Goal: Information Seeking & Learning: Learn about a topic

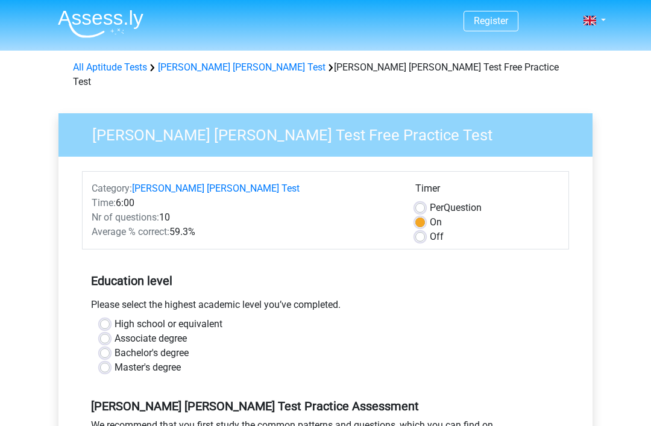
click at [114, 360] on label "Master's degree" at bounding box center [147, 367] width 66 height 14
click at [108, 360] on input "Master's degree" at bounding box center [105, 366] width 10 height 12
radio input "true"
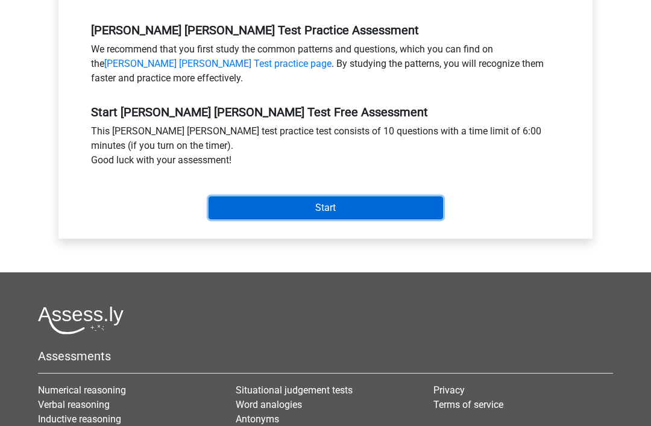
scroll to position [377, 0]
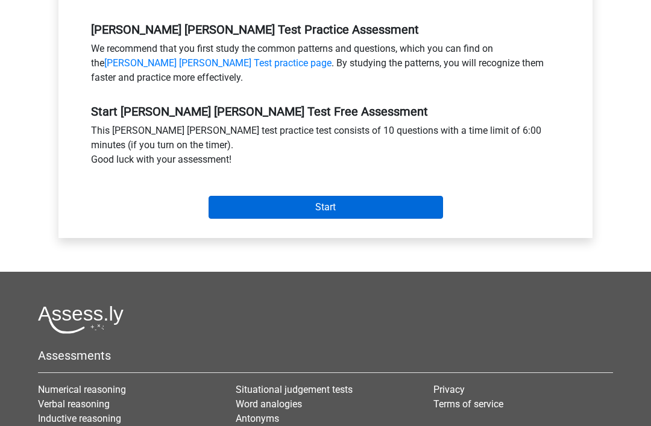
click at [364, 196] on input "Start" at bounding box center [325, 207] width 234 height 23
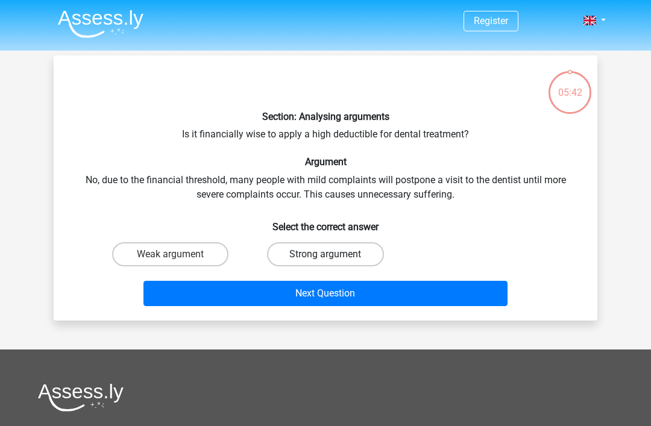
click at [320, 256] on label "Strong argument" at bounding box center [325, 254] width 116 height 24
click at [325, 256] on input "Strong argument" at bounding box center [329, 258] width 8 height 8
radio input "true"
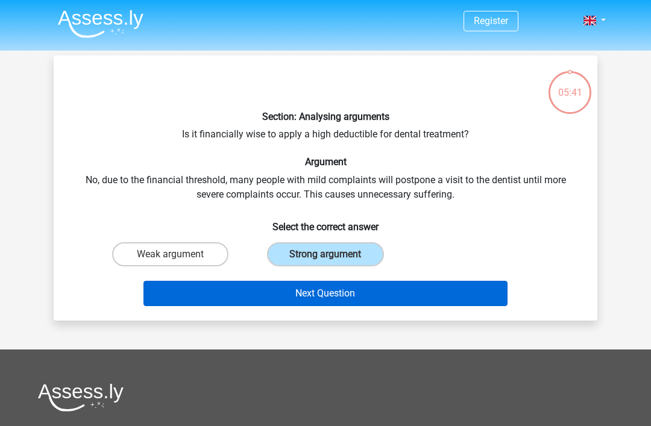
click at [328, 296] on button "Next Question" at bounding box center [325, 293] width 364 height 25
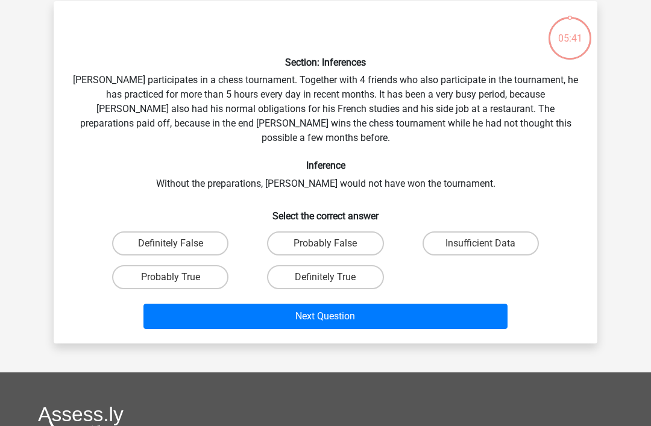
scroll to position [55, 0]
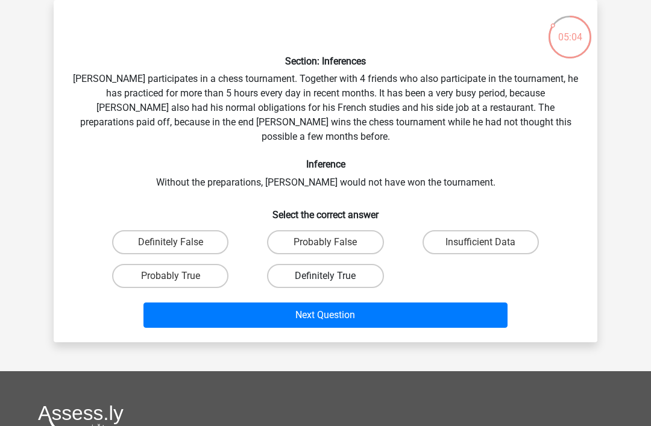
click at [314, 270] on label "Definitely True" at bounding box center [325, 276] width 116 height 24
click at [325, 276] on input "Definitely True" at bounding box center [329, 280] width 8 height 8
radio input "true"
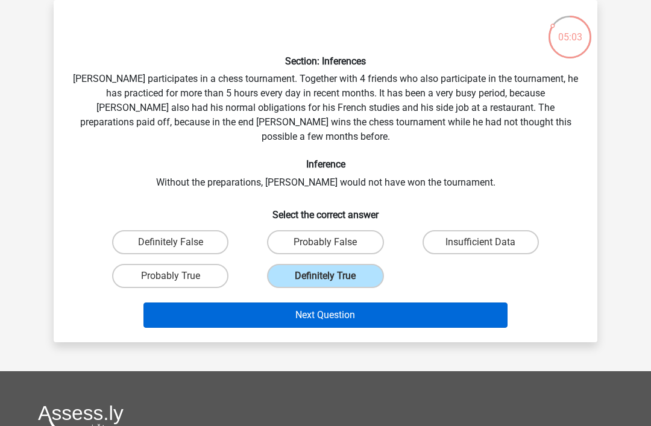
click at [333, 302] on button "Next Question" at bounding box center [325, 314] width 364 height 25
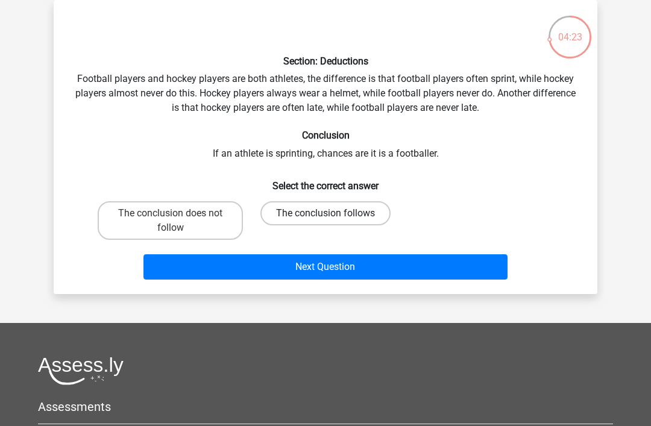
click at [305, 216] on label "The conclusion follows" at bounding box center [325, 213] width 130 height 24
click at [325, 216] on input "The conclusion follows" at bounding box center [329, 217] width 8 height 8
radio input "true"
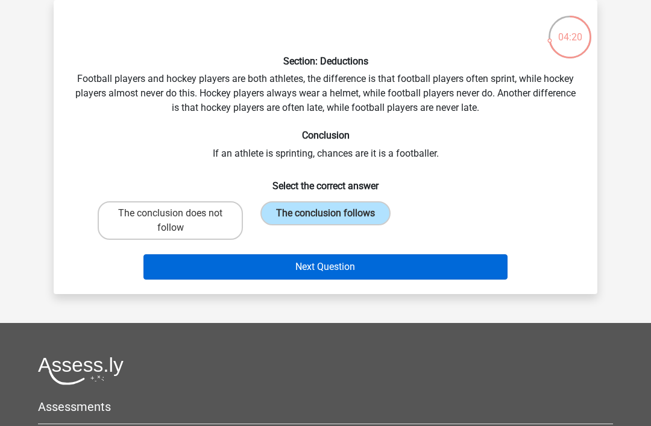
click at [272, 263] on button "Next Question" at bounding box center [325, 266] width 364 height 25
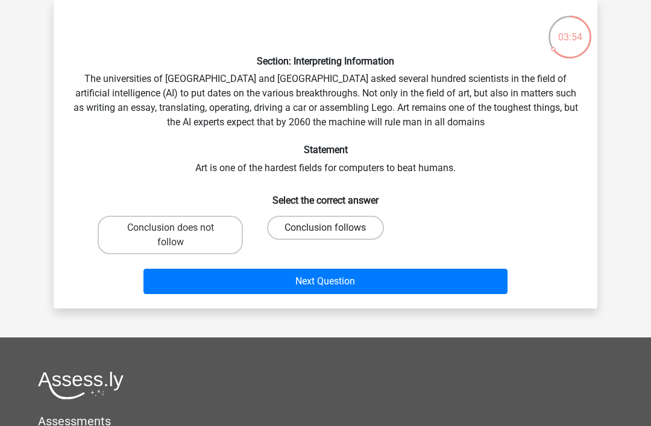
click at [313, 230] on label "Conclusion follows" at bounding box center [325, 228] width 116 height 24
click at [325, 230] on input "Conclusion follows" at bounding box center [329, 232] width 8 height 8
radio input "true"
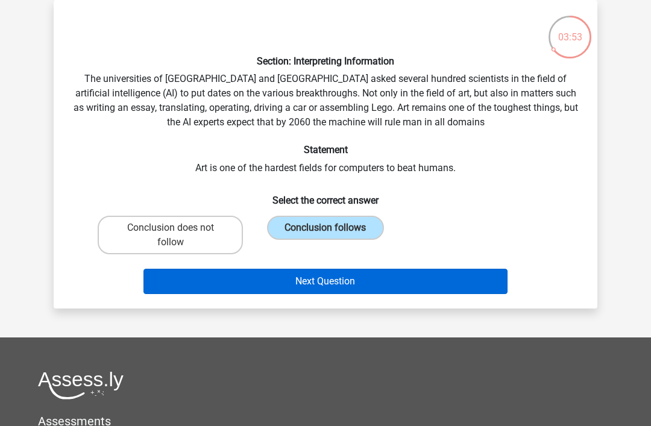
click at [333, 289] on button "Next Question" at bounding box center [325, 281] width 364 height 25
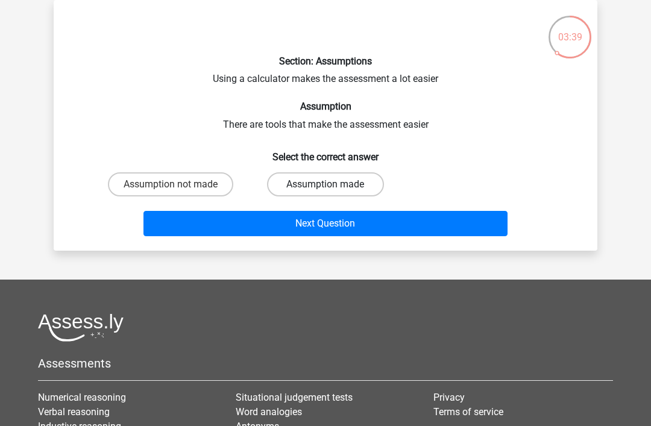
click at [298, 187] on label "Assumption made" at bounding box center [325, 184] width 116 height 24
click at [325, 187] on input "Assumption made" at bounding box center [329, 188] width 8 height 8
radio input "true"
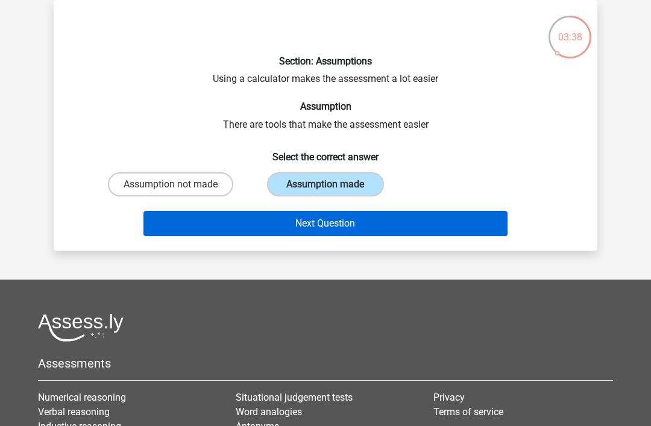
click at [283, 222] on button "Next Question" at bounding box center [325, 223] width 364 height 25
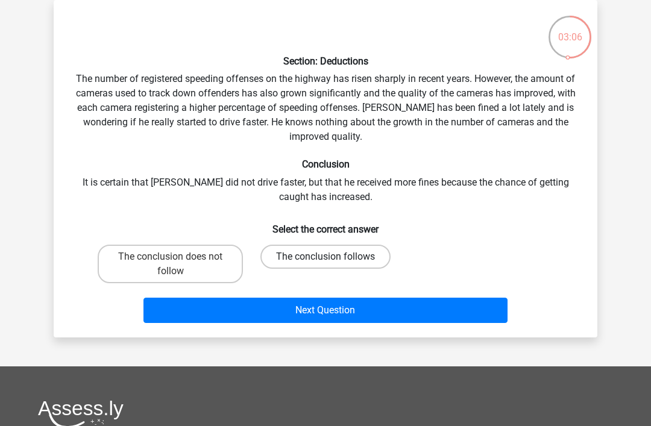
click at [303, 254] on label "The conclusion follows" at bounding box center [325, 257] width 130 height 24
click at [325, 257] on input "The conclusion follows" at bounding box center [329, 261] width 8 height 8
radio input "true"
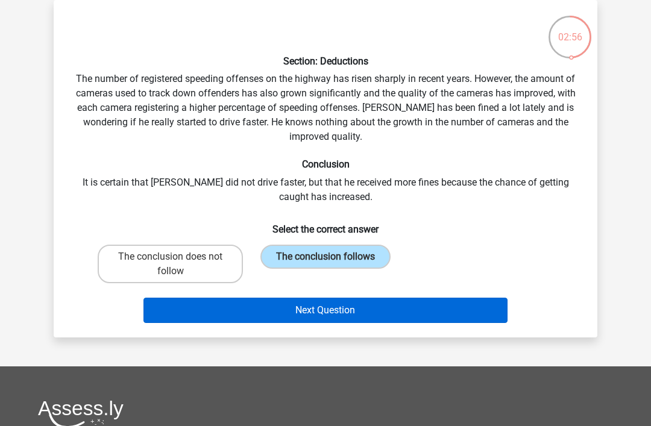
click at [251, 306] on button "Next Question" at bounding box center [325, 310] width 364 height 25
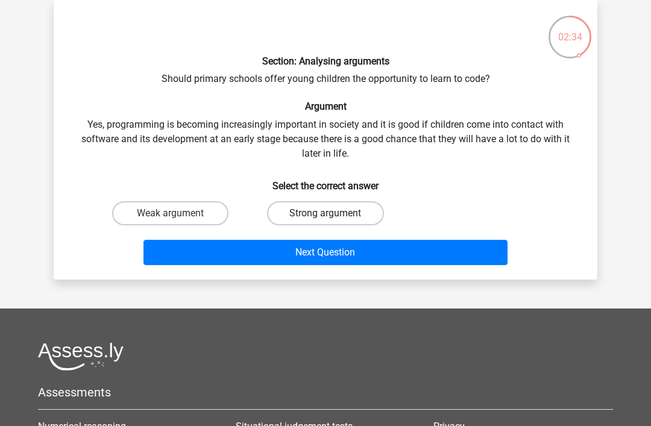
click at [299, 212] on label "Strong argument" at bounding box center [325, 213] width 116 height 24
click at [325, 213] on input "Strong argument" at bounding box center [329, 217] width 8 height 8
radio input "true"
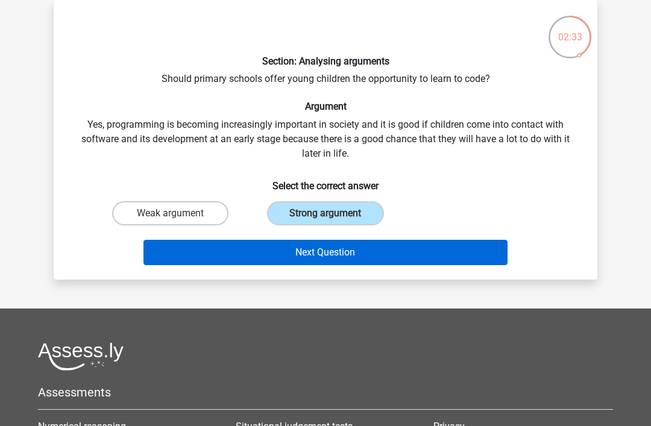
click at [290, 252] on button "Next Question" at bounding box center [325, 252] width 364 height 25
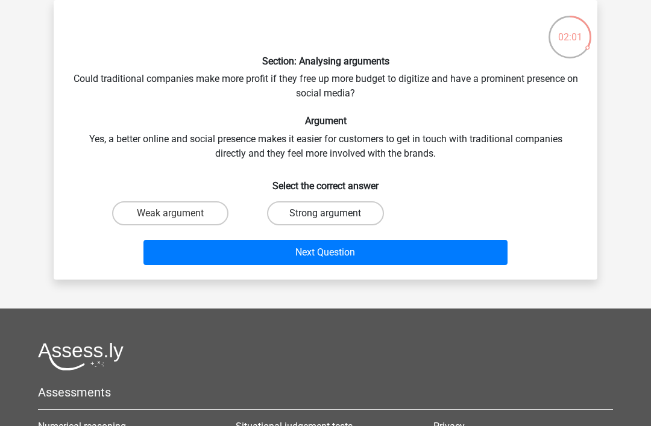
click at [309, 214] on label "Strong argument" at bounding box center [325, 213] width 116 height 24
click at [325, 214] on input "Strong argument" at bounding box center [329, 217] width 8 height 8
radio input "true"
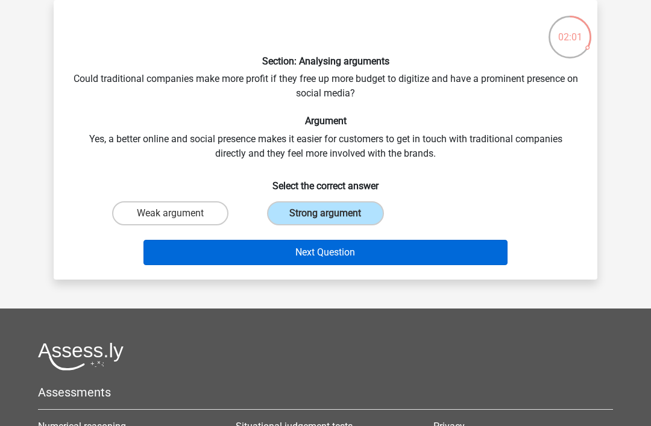
click at [296, 254] on button "Next Question" at bounding box center [325, 252] width 364 height 25
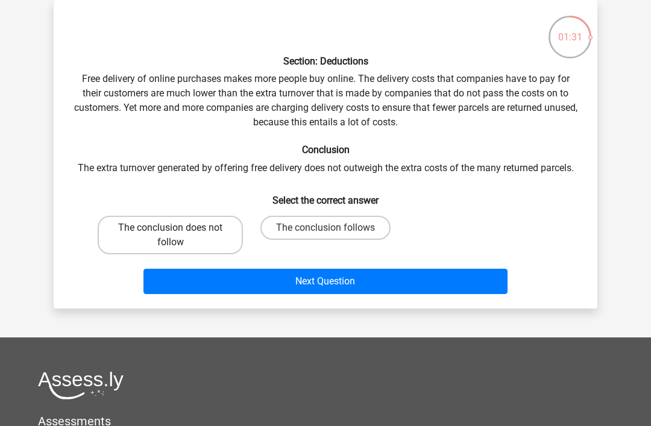
click at [207, 231] on label "The conclusion does not follow" at bounding box center [170, 235] width 145 height 39
click at [178, 231] on input "The conclusion does not follow" at bounding box center [174, 232] width 8 height 8
radio input "true"
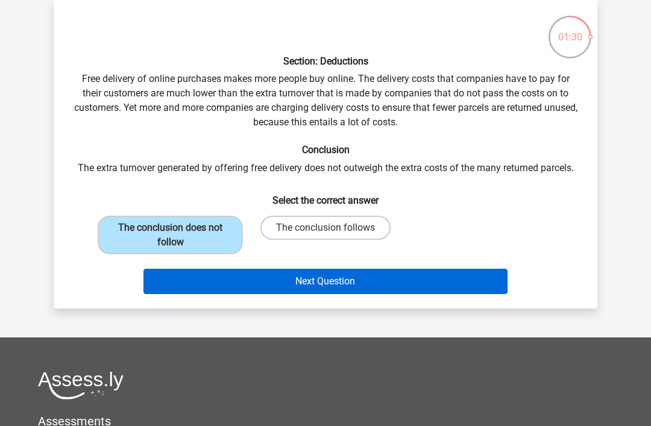
click at [267, 281] on button "Next Question" at bounding box center [325, 281] width 364 height 25
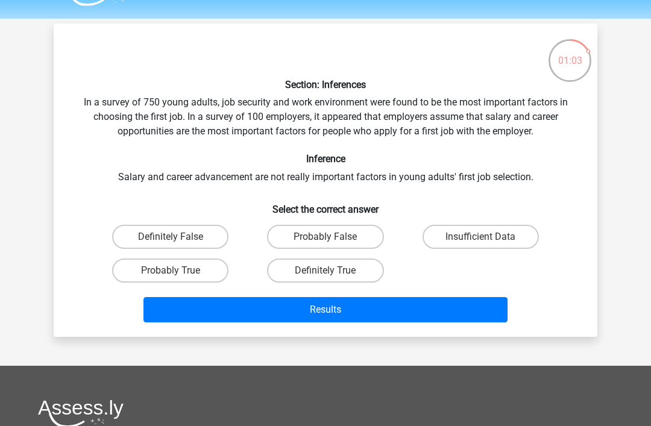
scroll to position [32, 0]
click at [305, 267] on label "Definitely True" at bounding box center [325, 270] width 116 height 24
click at [325, 270] on input "Definitely True" at bounding box center [329, 274] width 8 height 8
radio input "true"
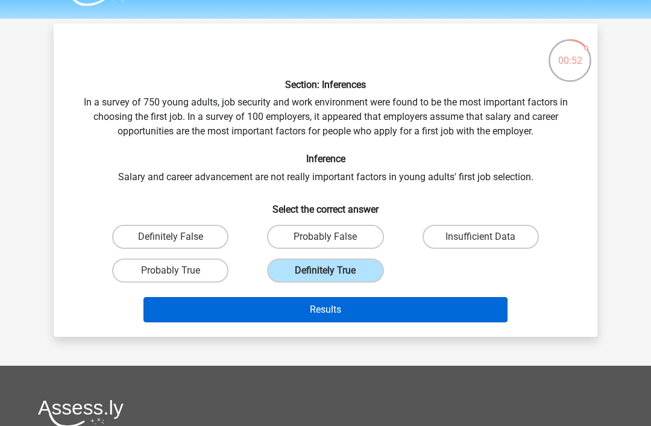
click at [287, 314] on button "Results" at bounding box center [325, 309] width 364 height 25
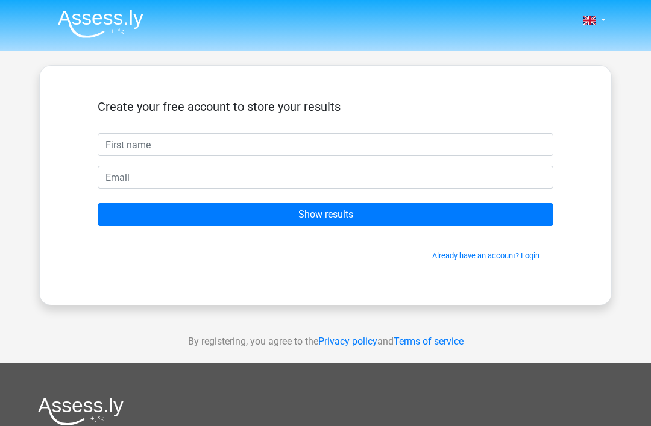
scroll to position [1, 0]
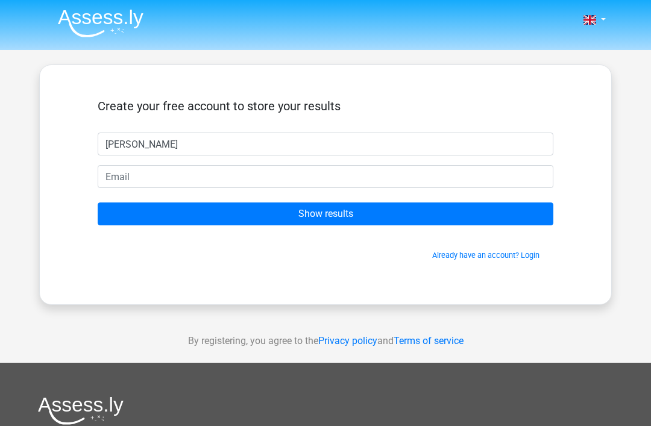
type input "[PERSON_NAME]"
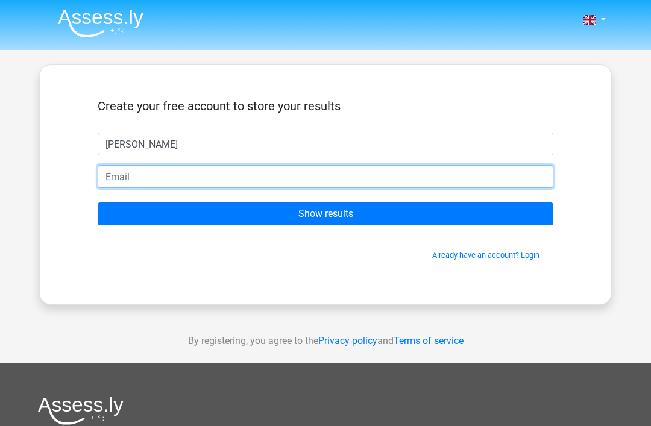
click at [131, 182] on input "email" at bounding box center [325, 176] width 455 height 23
type input "[EMAIL_ADDRESS][DOMAIN_NAME]"
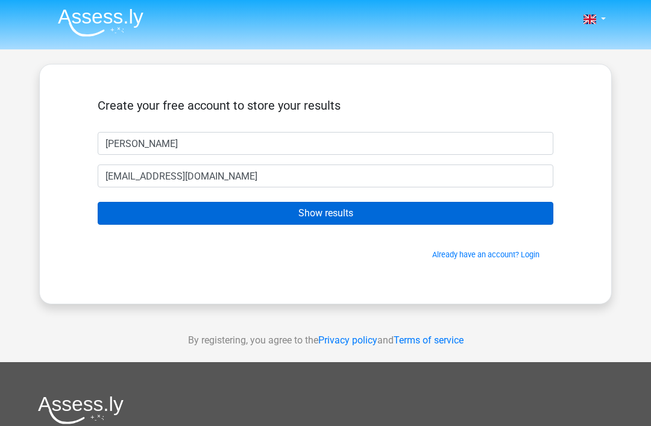
click at [322, 213] on input "Show results" at bounding box center [325, 213] width 455 height 23
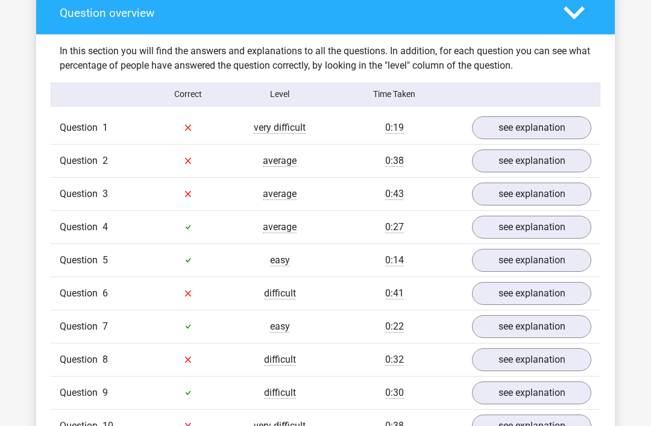
scroll to position [896, 0]
click at [527, 114] on link "see explanation" at bounding box center [531, 127] width 137 height 27
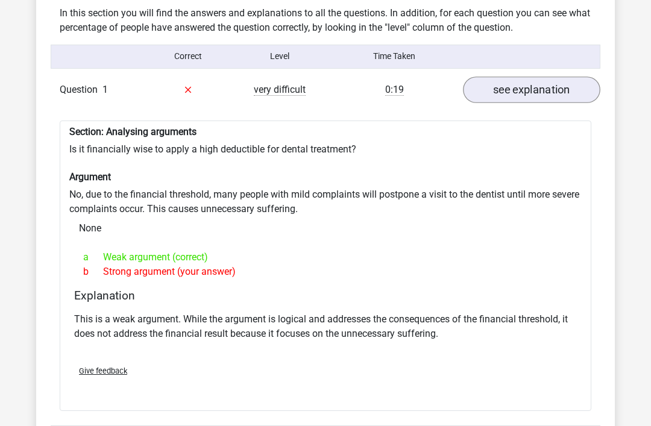
scroll to position [934, 0]
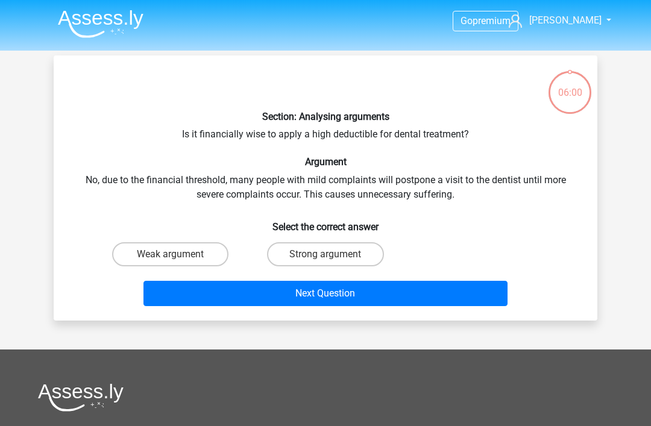
scroll to position [70, 0]
